Goal: Task Accomplishment & Management: Manage account settings

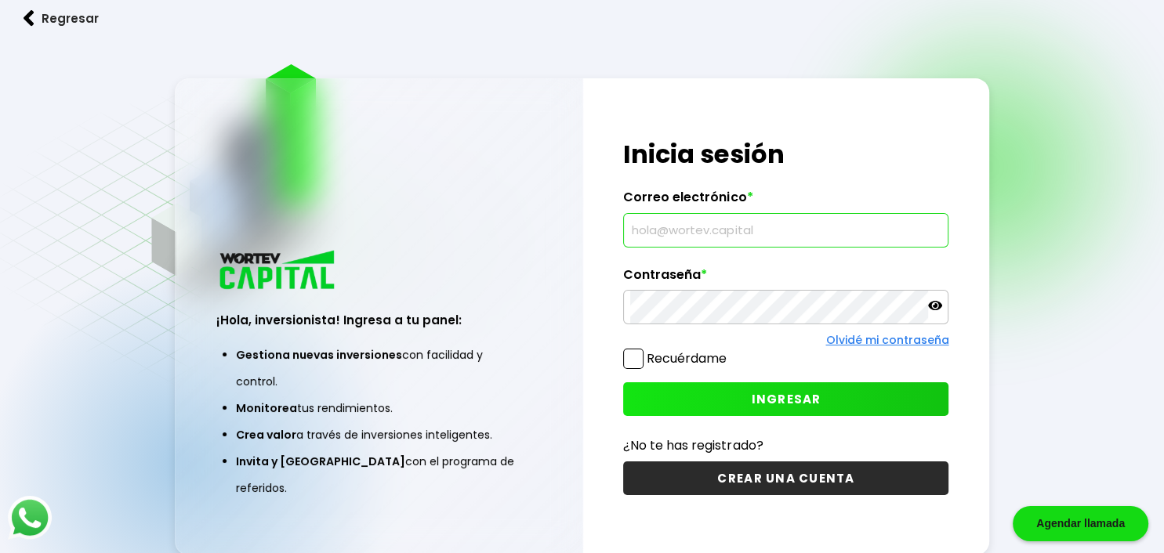
click at [721, 230] on input "text" at bounding box center [785, 230] width 311 height 33
type input "[EMAIL_ADDRESS][DOMAIN_NAME]"
click at [933, 306] on icon at bounding box center [935, 305] width 14 height 9
click at [647, 365] on label "Recuérdame" at bounding box center [674, 359] width 103 height 20
click at [730, 351] on input "Recuérdame" at bounding box center [730, 351] width 0 height 0
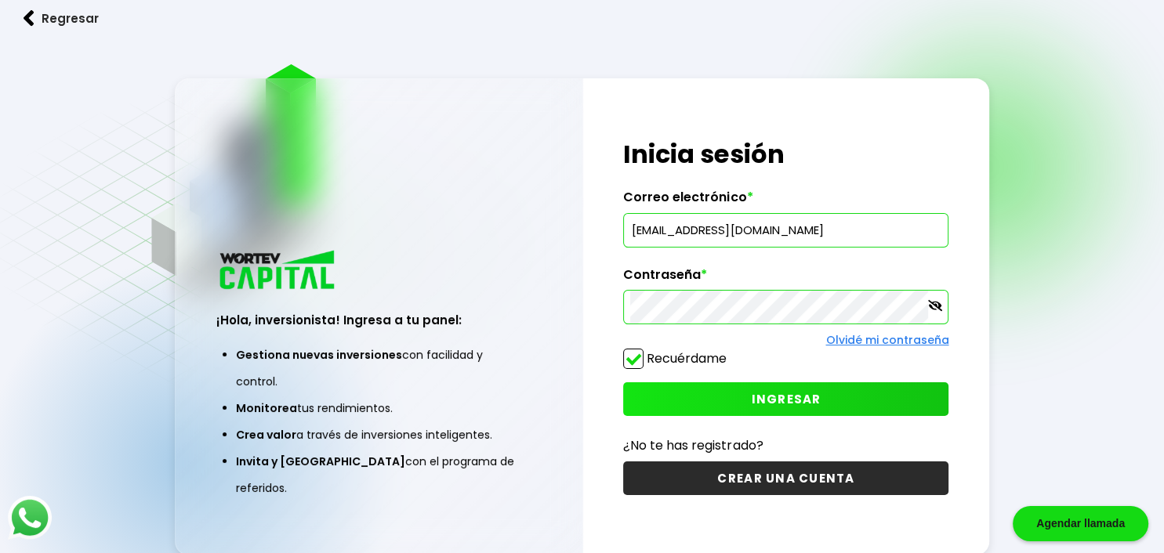
click at [631, 357] on span at bounding box center [633, 359] width 20 height 20
click at [730, 351] on input "Recuérdame" at bounding box center [730, 351] width 0 height 0
click at [632, 359] on span at bounding box center [633, 359] width 20 height 20
click at [730, 351] on input "Recuérdame" at bounding box center [730, 351] width 0 height 0
click at [650, 400] on button "INGRESAR" at bounding box center [785, 399] width 325 height 34
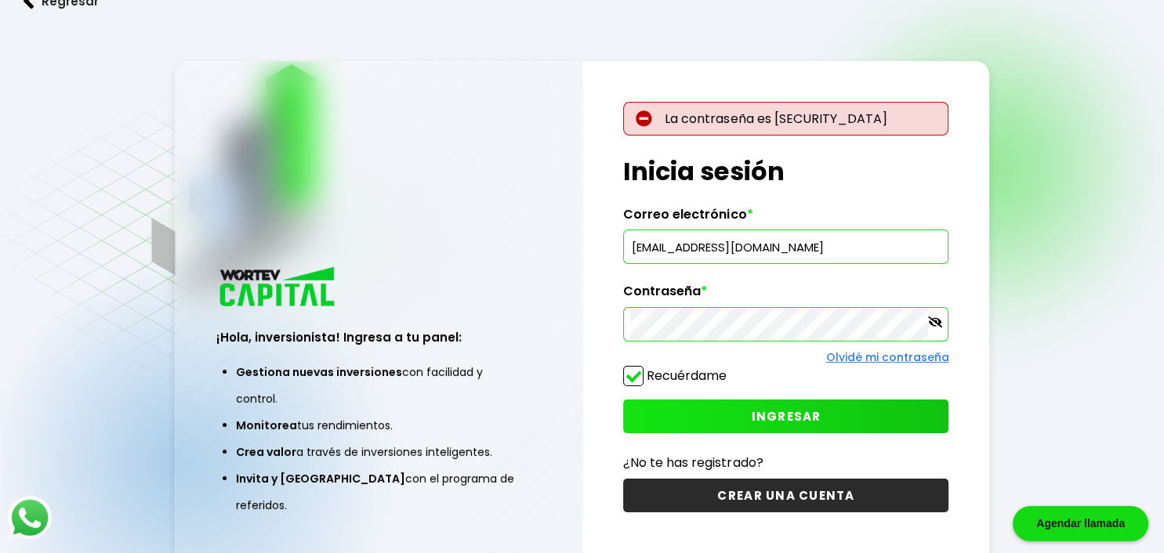
click at [136, 521] on div "Regresar ¡Hola, inversionista! Ingresa a tu panel: Gestiona nuevas inversiones …" at bounding box center [582, 316] width 1164 height 632
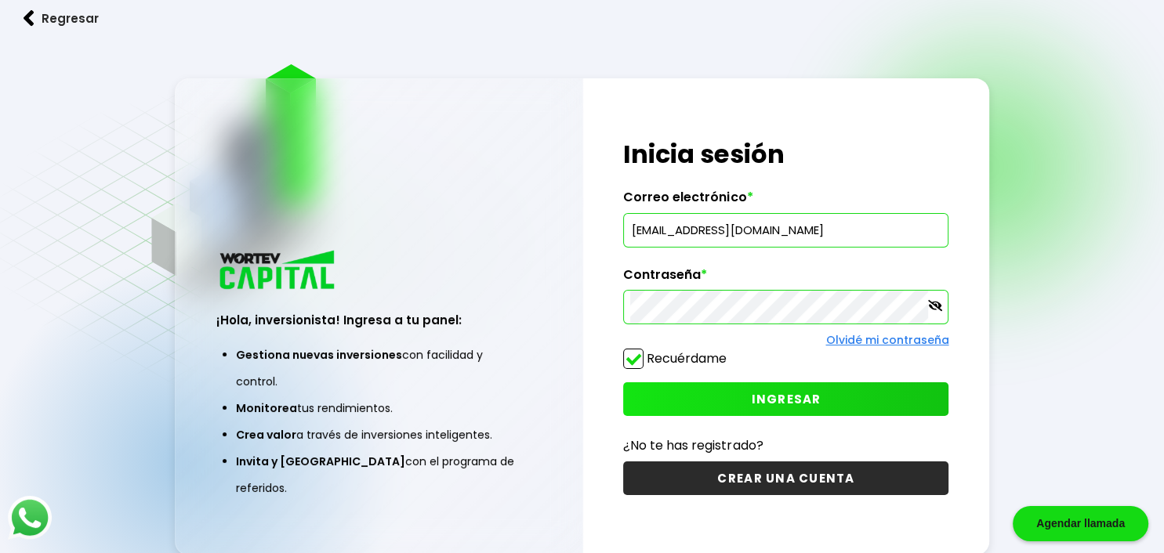
click at [794, 394] on span "INGRESAR" at bounding box center [786, 399] width 70 height 16
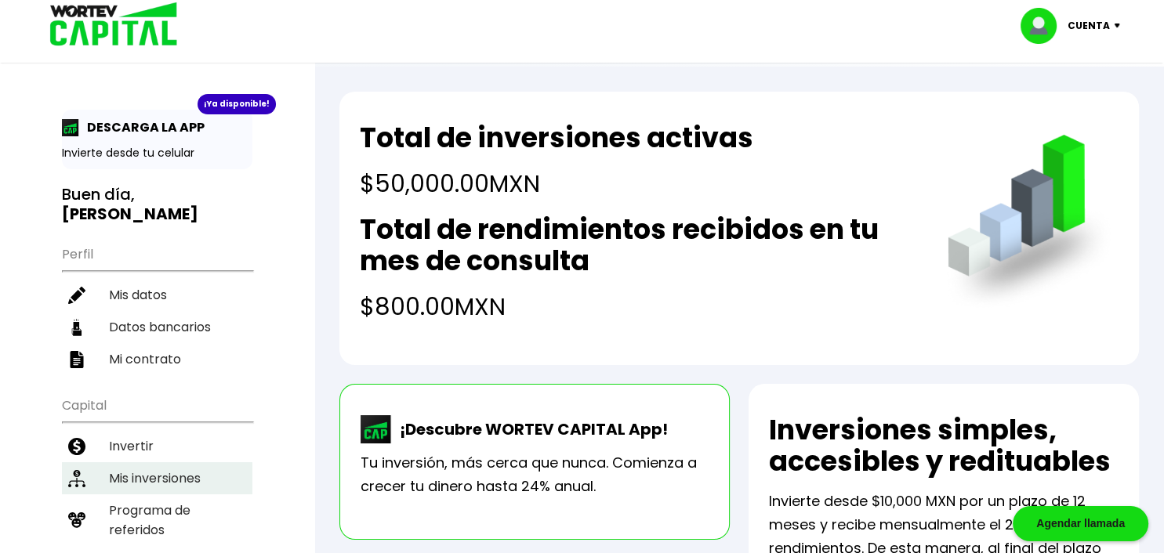
click at [183, 462] on li "Mis inversiones" at bounding box center [157, 478] width 190 height 32
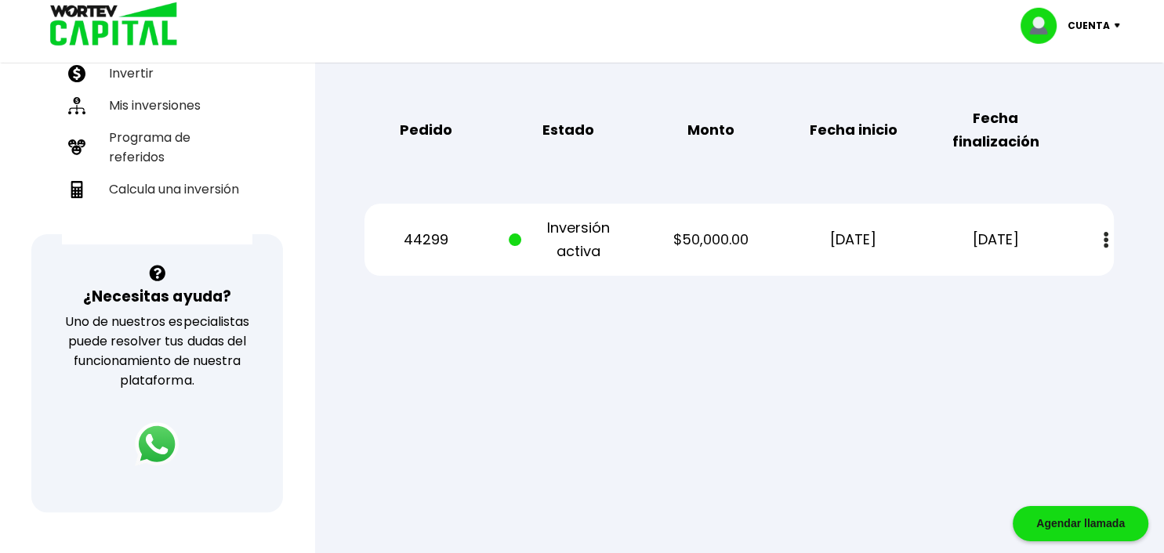
scroll to position [375, 0]
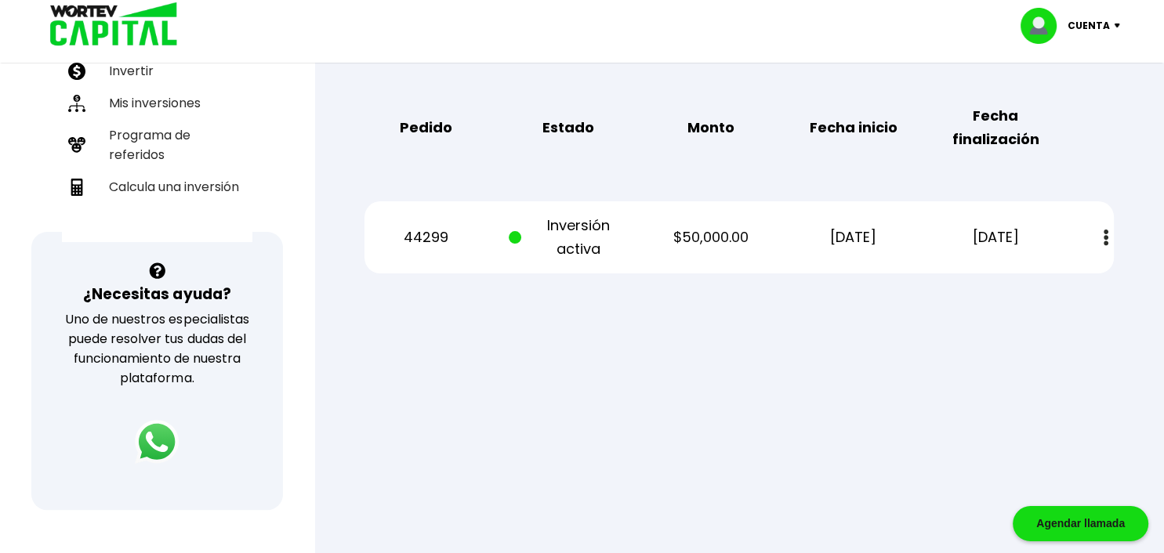
click at [1103, 234] on button at bounding box center [1106, 238] width 22 height 34
click at [951, 280] on link "Estado de cuenta" at bounding box center [1000, 280] width 110 height 20
click at [1111, 171] on div "Mis inversiones Como inversionista activo de WORTEV CAPITAL, apoyas el crecimie…" at bounding box center [738, 34] width 799 height 528
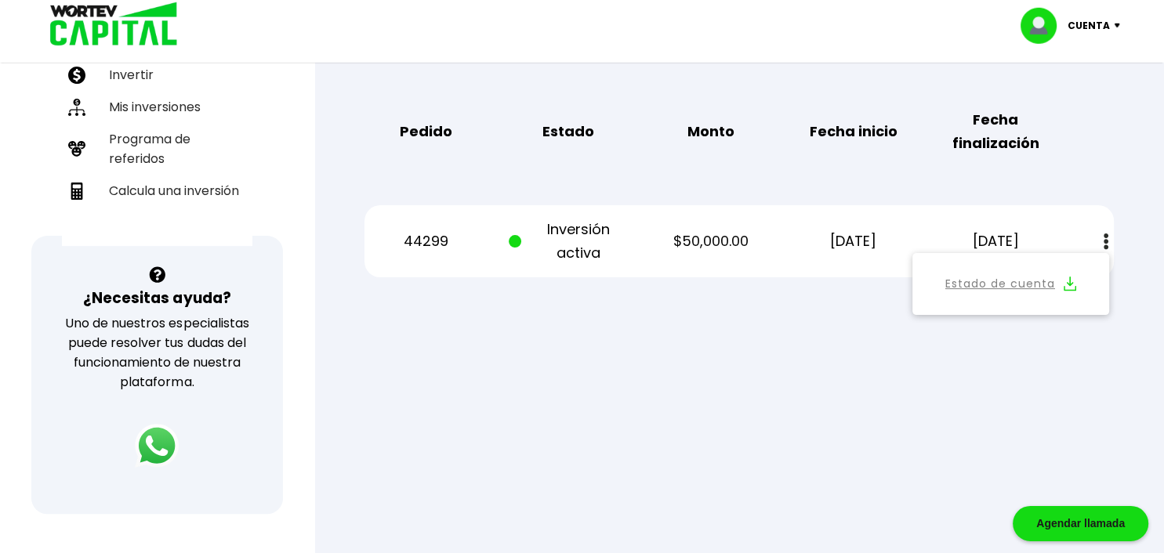
scroll to position [376, 0]
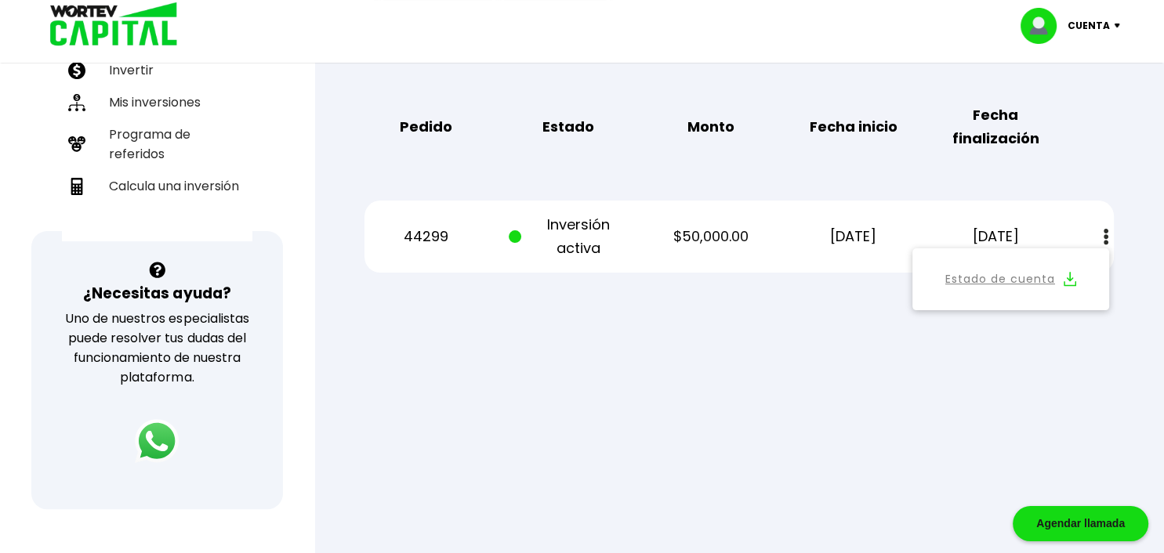
click at [528, 402] on div at bounding box center [582, 276] width 1164 height 553
click at [1130, 228] on div "Mis inversiones Como inversionista activo de WORTEV CAPITAL, apoyas el crecimie…" at bounding box center [738, 34] width 799 height 528
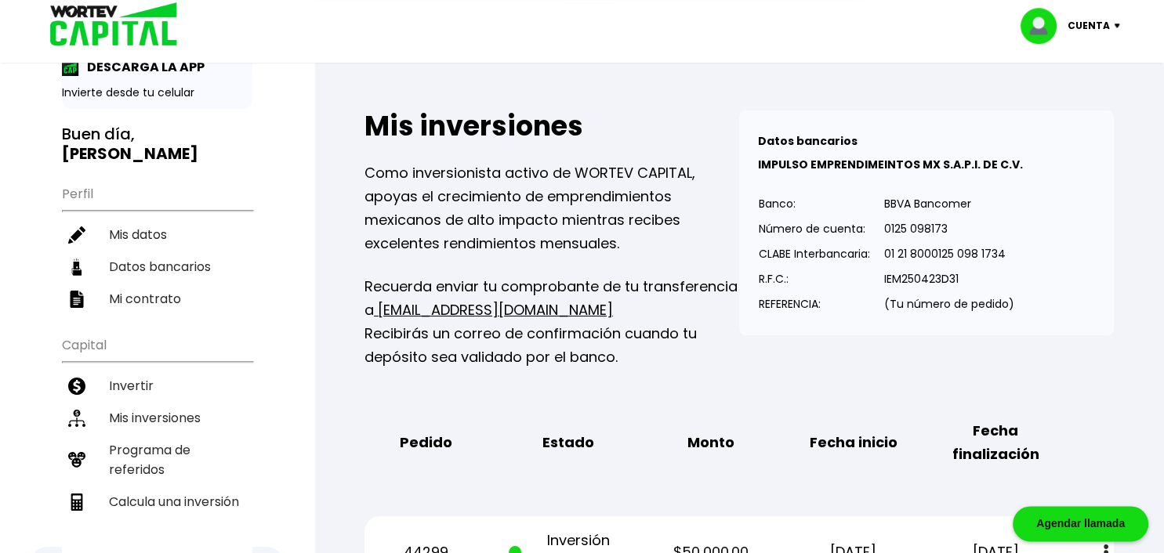
scroll to position [0, 0]
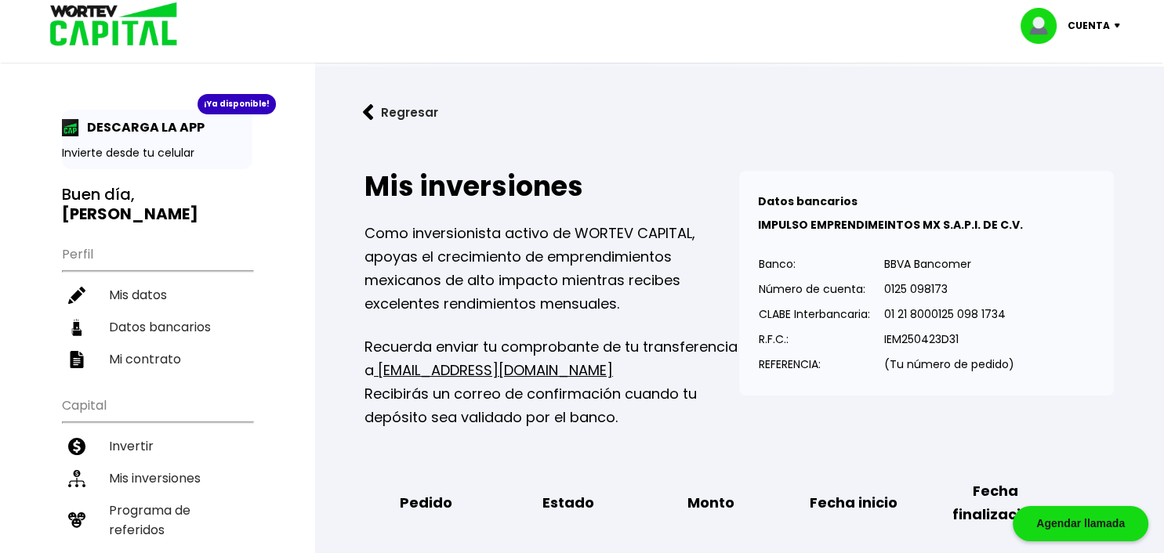
click at [1106, 30] on p "Cuenta" at bounding box center [1088, 26] width 42 height 24
click at [1099, 107] on li "Cerrar sesión" at bounding box center [1071, 105] width 125 height 32
